Goal: Information Seeking & Learning: Learn about a topic

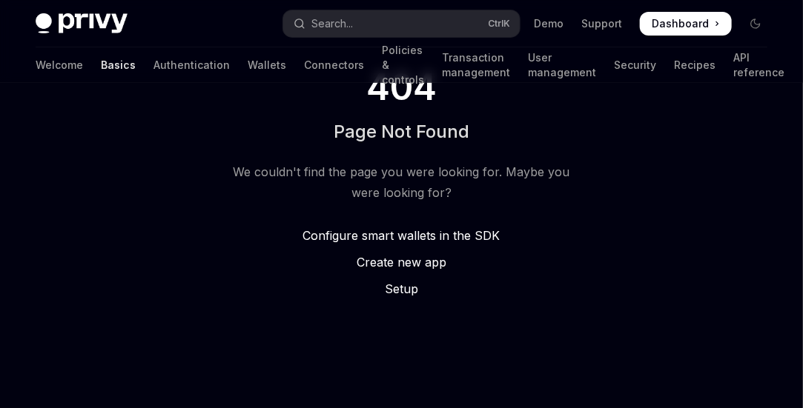
scroll to position [190, 0]
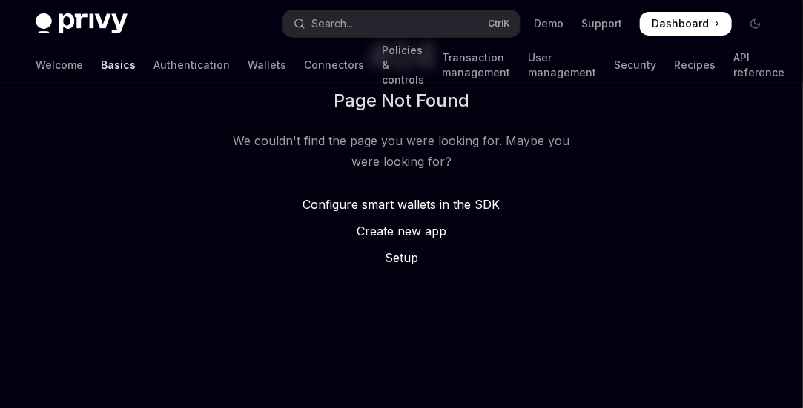
click at [406, 199] on span "Configure smart wallets in the SDK" at bounding box center [401, 204] width 197 height 15
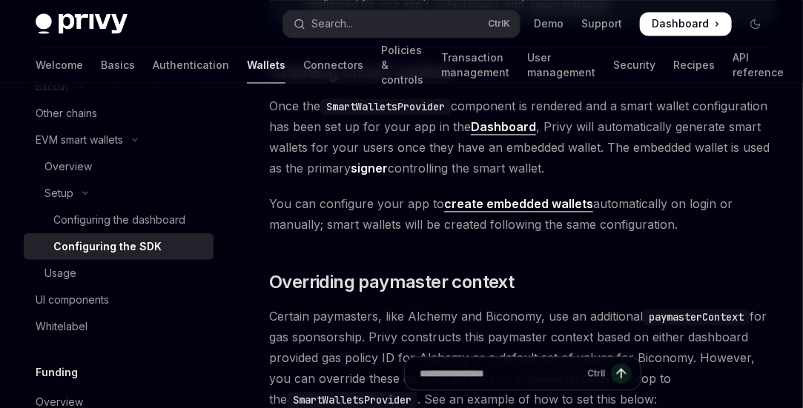
scroll to position [964, 0]
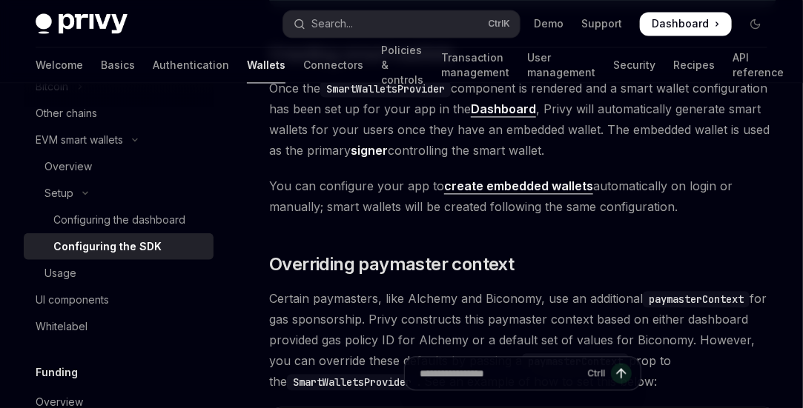
click at [475, 193] on link "create embedded wallets" at bounding box center [518, 187] width 149 height 16
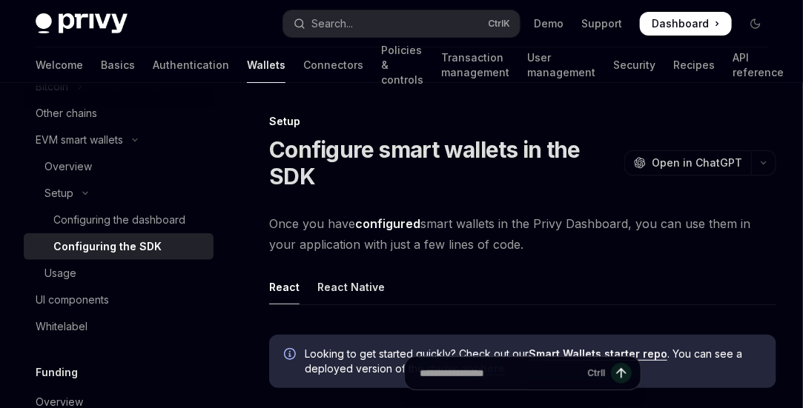
scroll to position [10, 0]
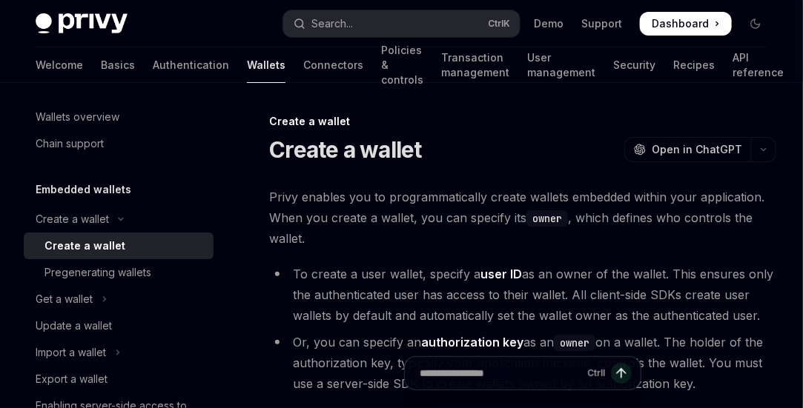
click at [672, 21] on span "Dashboard" at bounding box center [680, 23] width 57 height 15
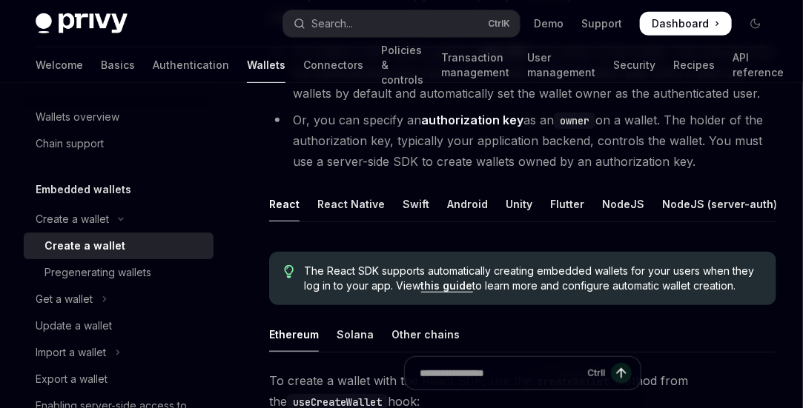
scroll to position [297, 0]
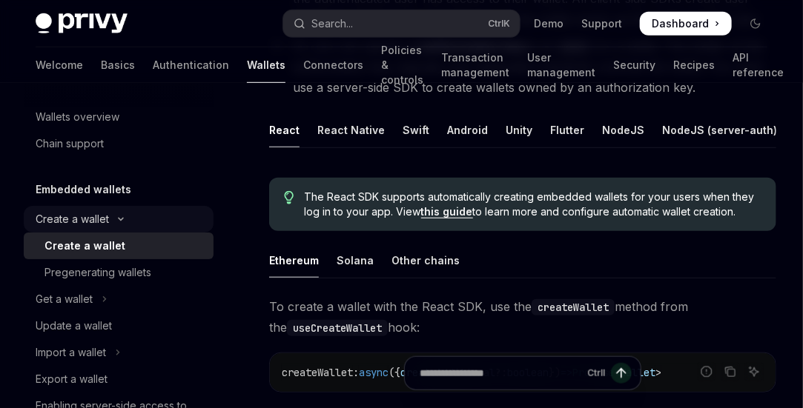
click at [81, 215] on div "Create a wallet" at bounding box center [72, 220] width 73 height 18
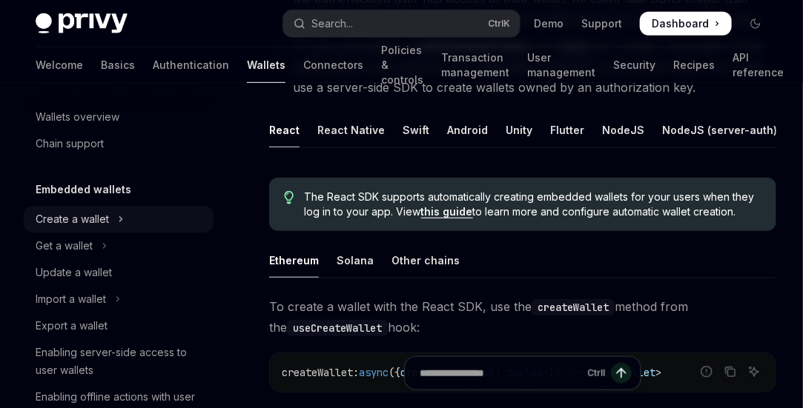
click at [79, 216] on div "Create a wallet" at bounding box center [72, 220] width 73 height 18
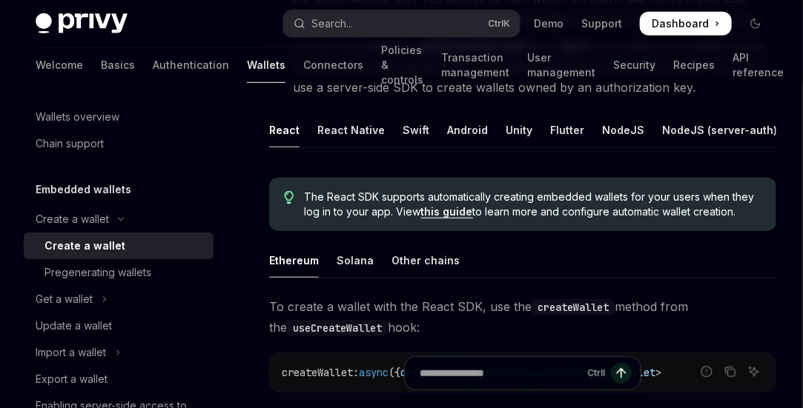
click at [85, 242] on div "Create a wallet" at bounding box center [84, 246] width 81 height 18
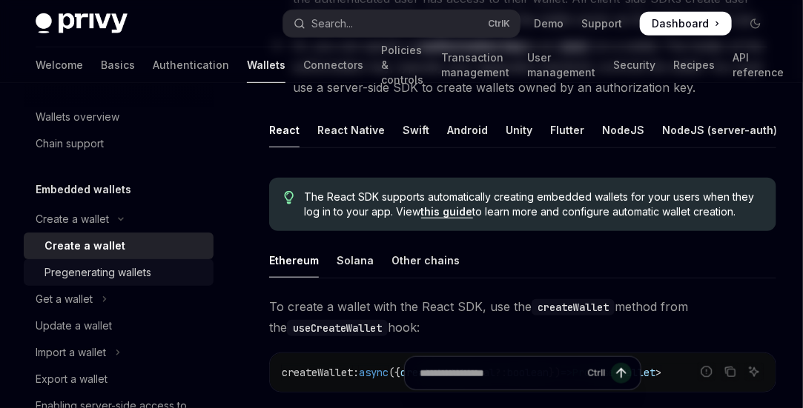
scroll to position [0, 0]
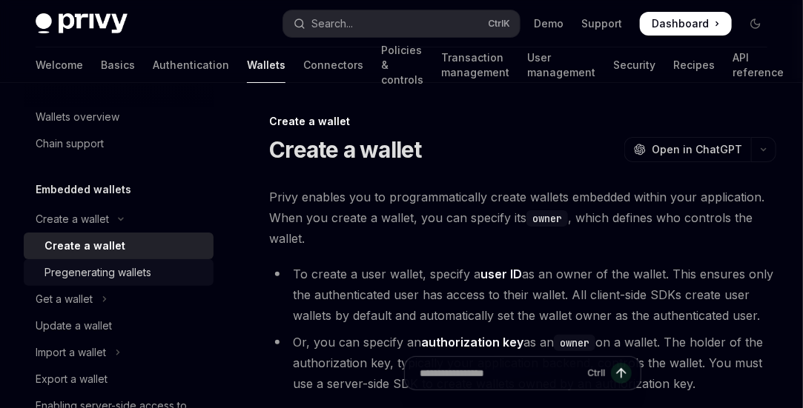
click at [87, 273] on div "Pregenerating wallets" at bounding box center [97, 273] width 107 height 18
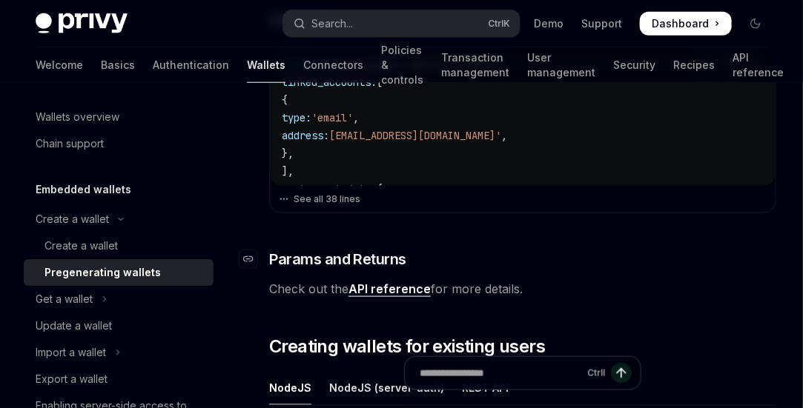
scroll to position [593, 0]
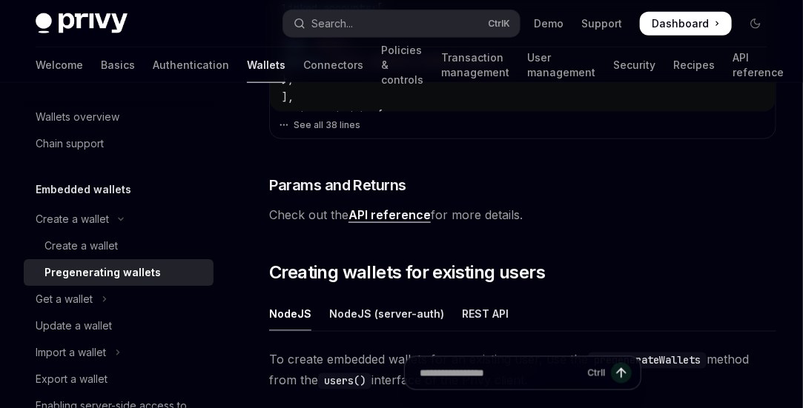
click at [386, 216] on link "API reference" at bounding box center [389, 216] width 82 height 16
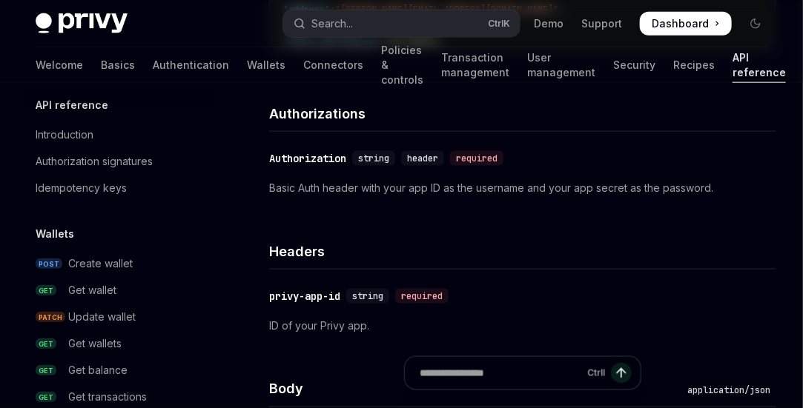
type textarea "*"
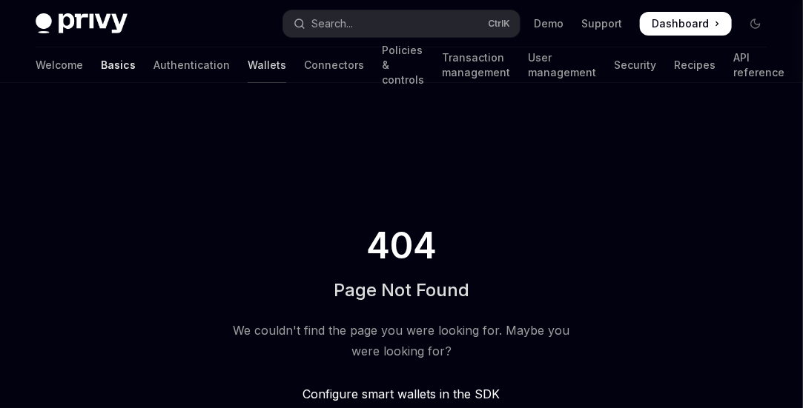
click at [248, 56] on link "Wallets" at bounding box center [267, 65] width 39 height 36
type textarea "*"
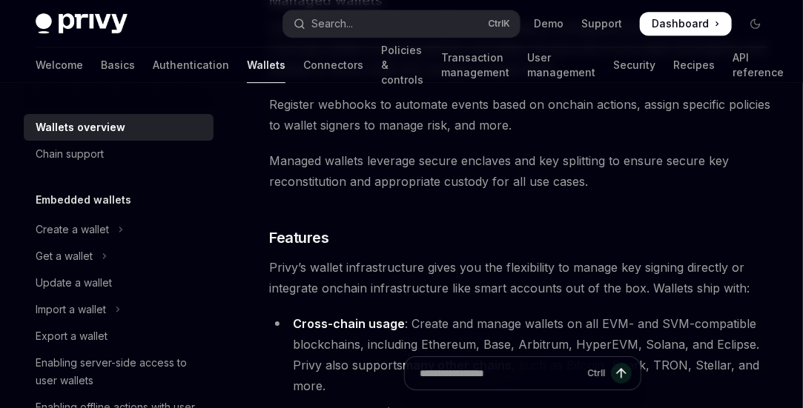
scroll to position [1557, 0]
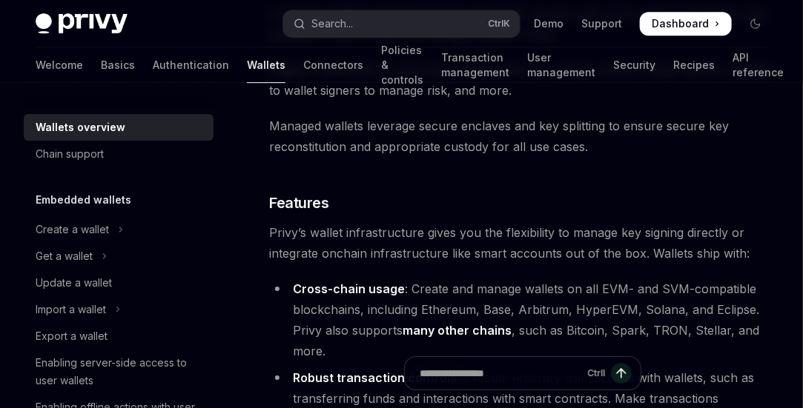
click at [668, 13] on span at bounding box center [686, 24] width 92 height 24
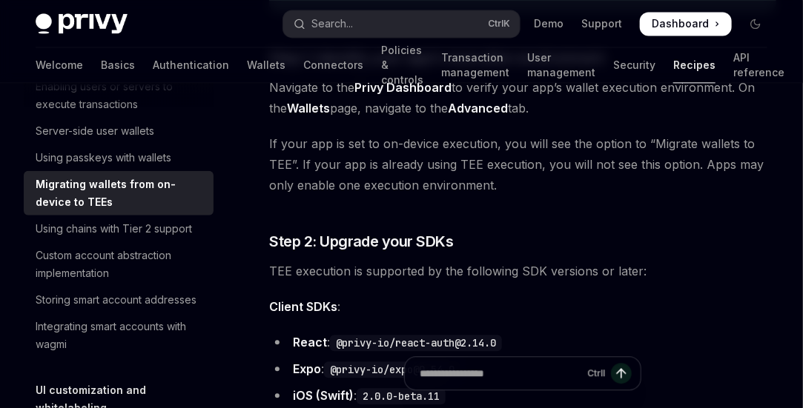
scroll to position [1038, 0]
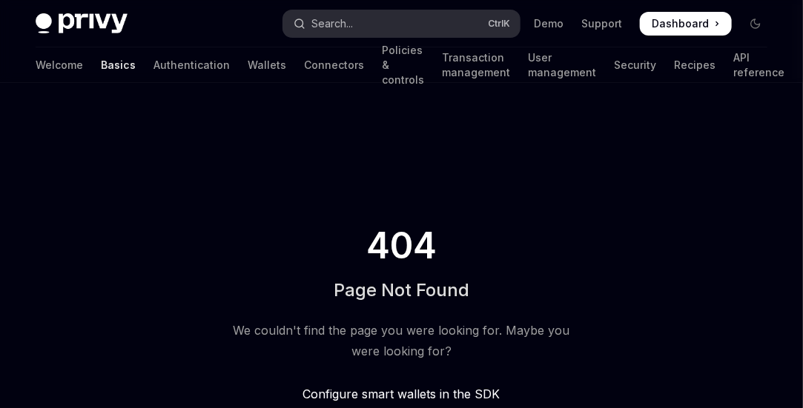
click at [377, 21] on button "Search... Ctrl K" at bounding box center [401, 23] width 236 height 27
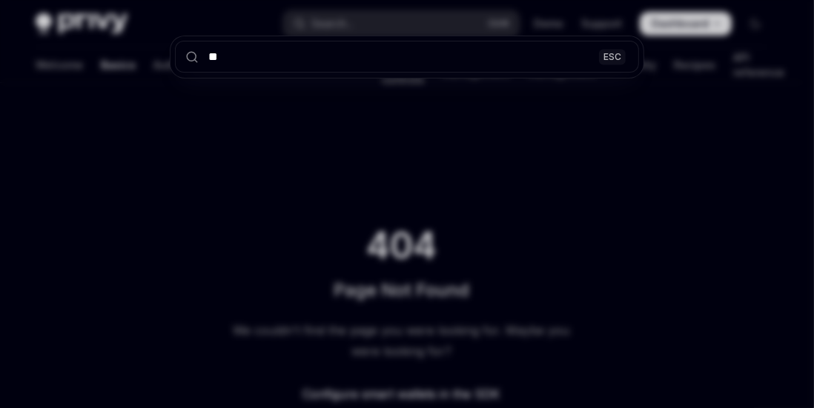
type input "***"
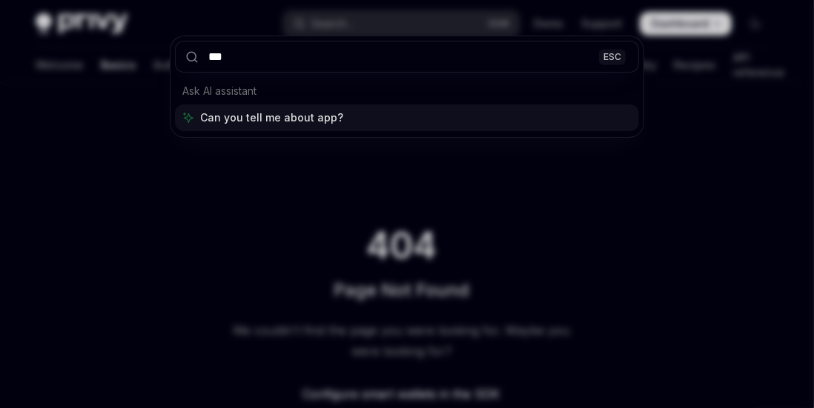
type textarea "*"
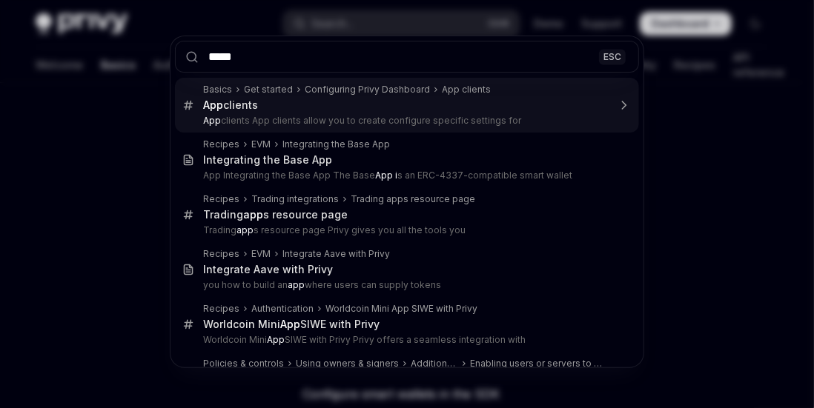
type input "******"
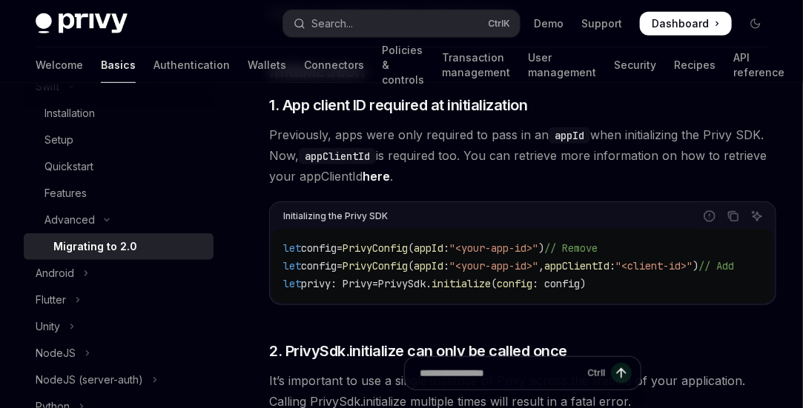
scroll to position [299, 0]
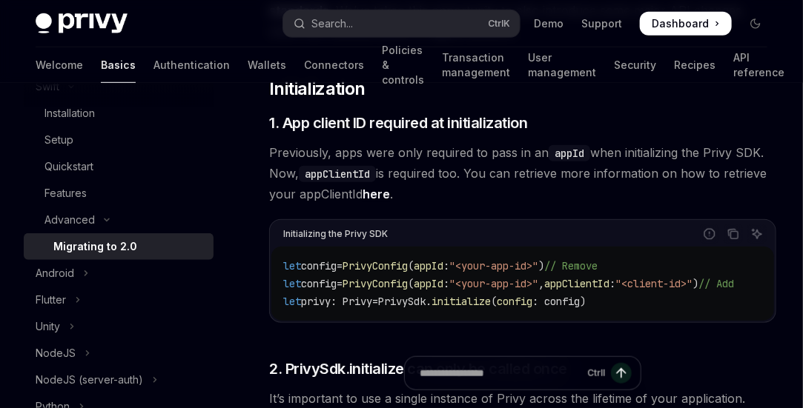
click at [385, 190] on link "here" at bounding box center [375, 195] width 27 height 16
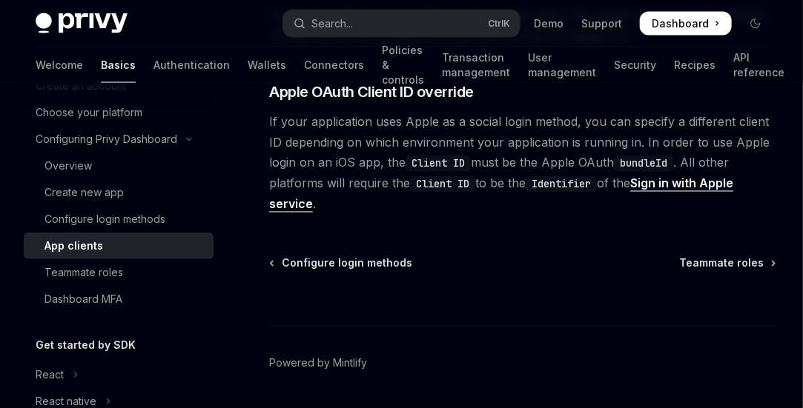
scroll to position [815, 0]
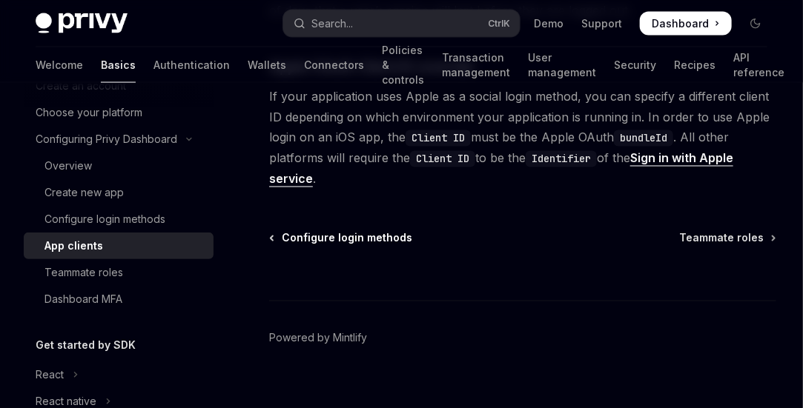
click at [336, 236] on span "Configure login methods" at bounding box center [347, 238] width 130 height 15
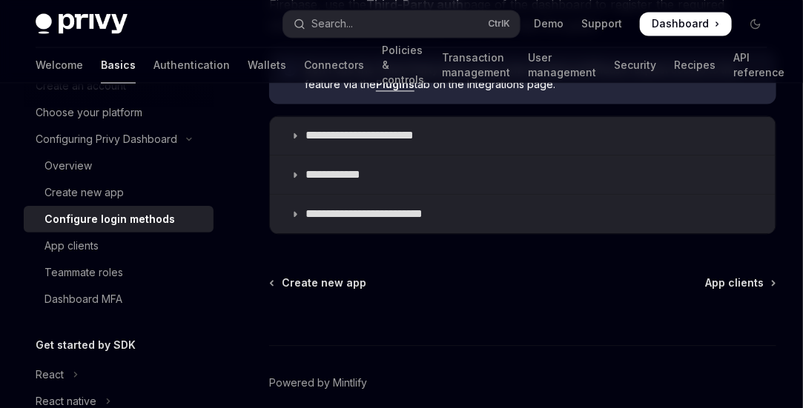
scroll to position [1024, 0]
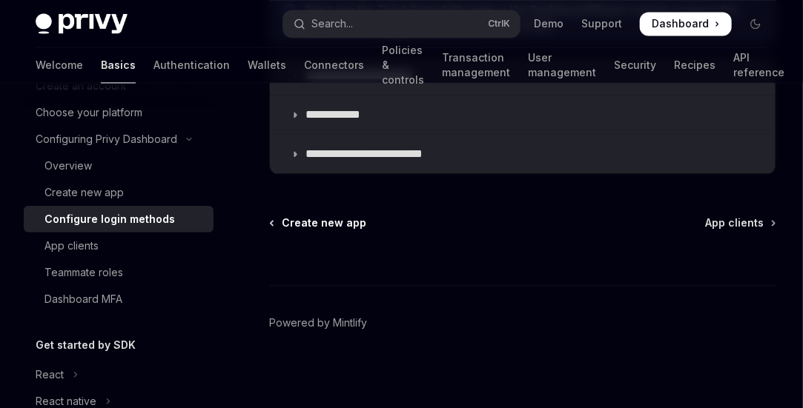
click at [289, 222] on span "Create new app" at bounding box center [324, 223] width 85 height 15
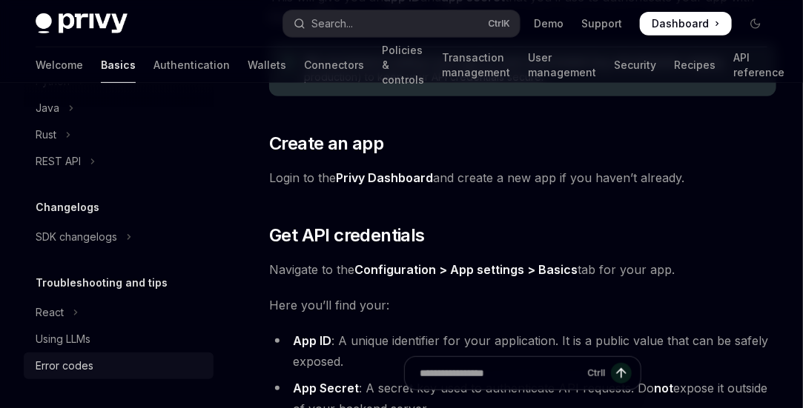
scroll to position [222, 0]
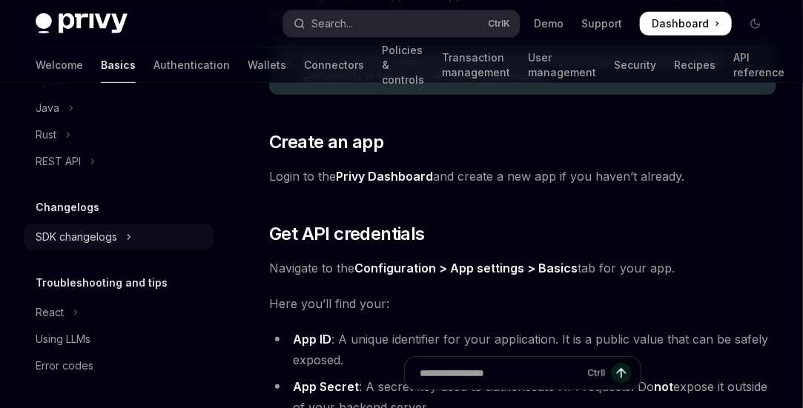
click at [90, 243] on div "SDK changelogs" at bounding box center [77, 237] width 82 height 18
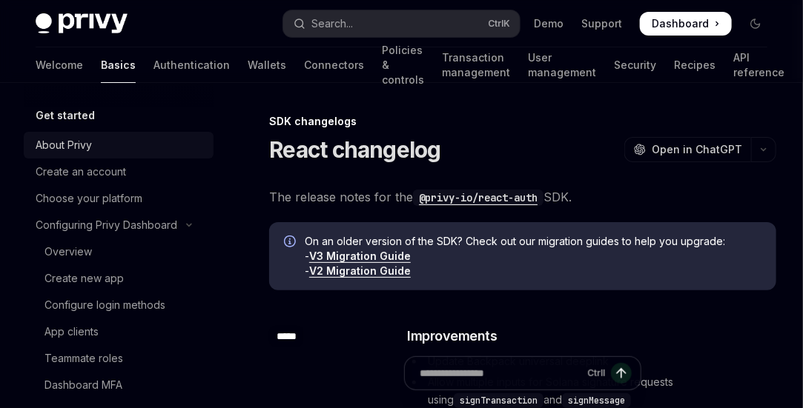
click at [87, 142] on div "About Privy" at bounding box center [64, 145] width 56 height 18
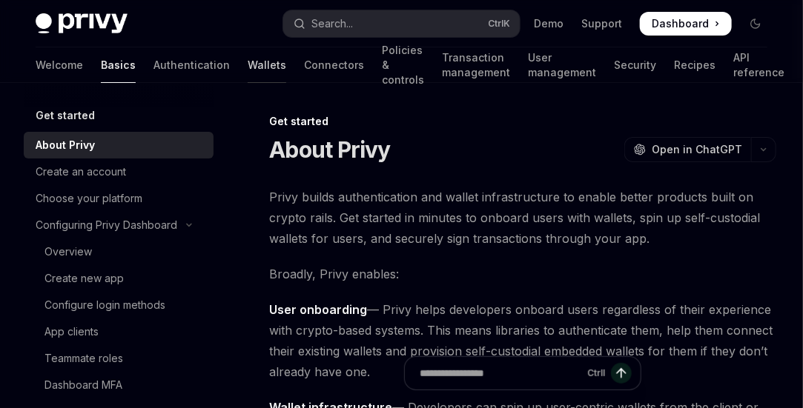
click at [248, 59] on link "Wallets" at bounding box center [267, 65] width 39 height 36
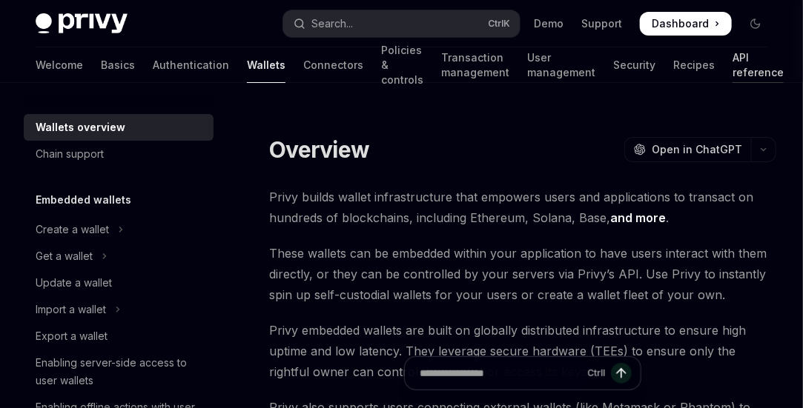
click at [732, 68] on link "API reference" at bounding box center [757, 65] width 51 height 36
type textarea "*"
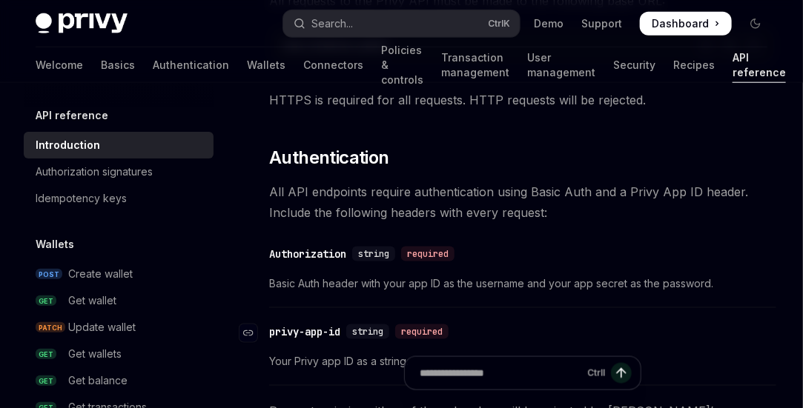
scroll to position [519, 0]
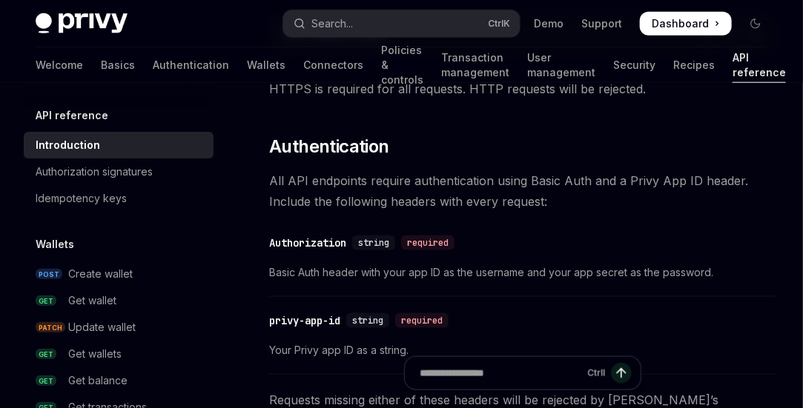
click at [658, 24] on span "Dashboard" at bounding box center [680, 23] width 57 height 15
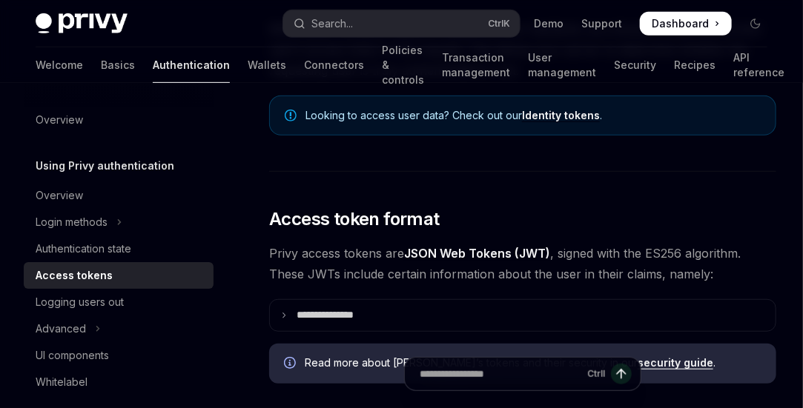
scroll to position [222, 0]
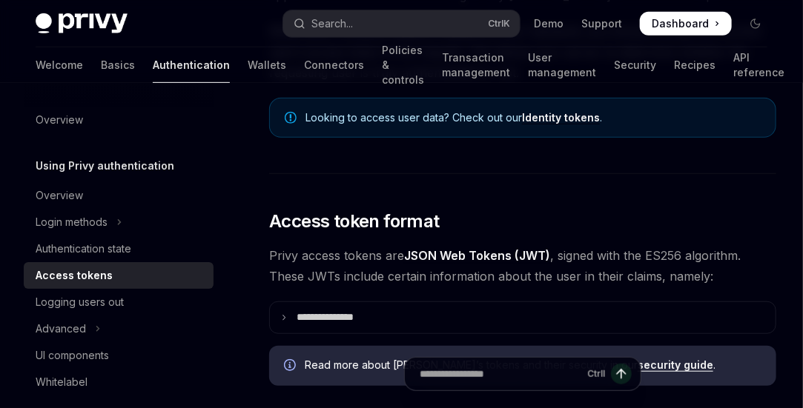
click at [198, 158] on div "Using Privy authentication" at bounding box center [119, 166] width 190 height 18
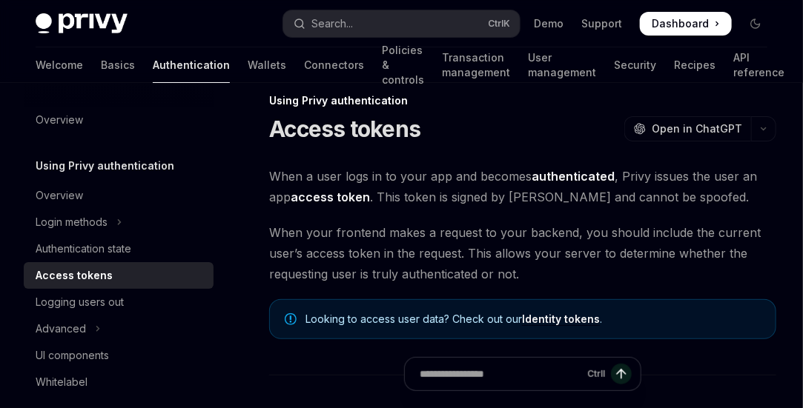
scroll to position [0, 0]
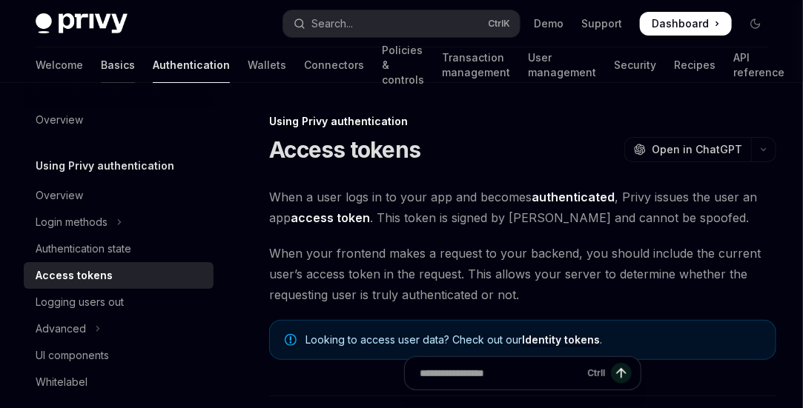
click at [101, 62] on link "Basics" at bounding box center [118, 65] width 34 height 36
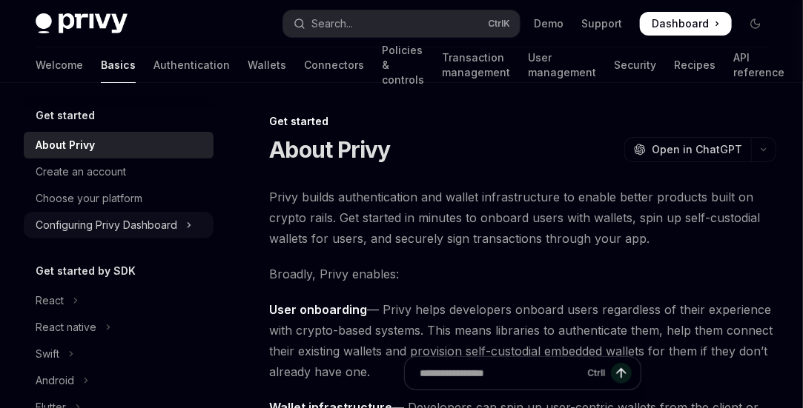
click at [111, 228] on div "Configuring Privy Dashboard" at bounding box center [107, 225] width 142 height 18
type textarea "*"
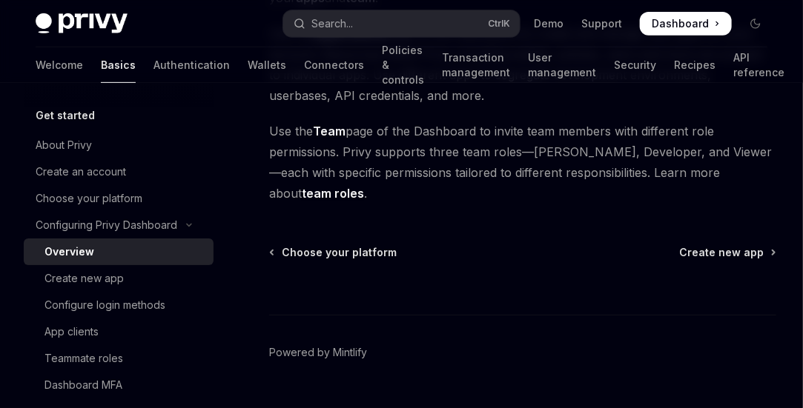
scroll to position [233, 0]
